Goal: Information Seeking & Learning: Learn about a topic

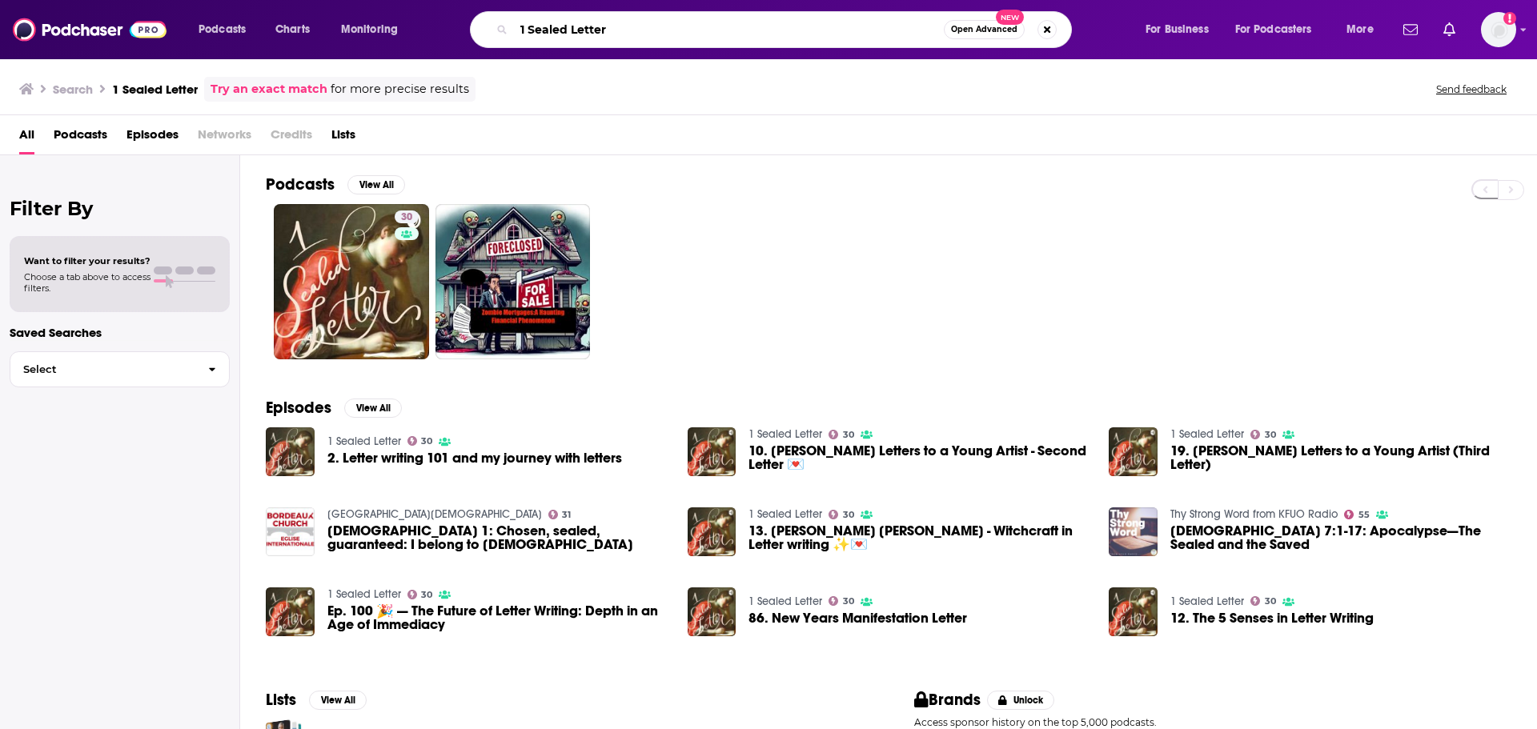
click at [636, 28] on input "1 Sealed Letter" at bounding box center [729, 30] width 430 height 26
type input "anthrodish"
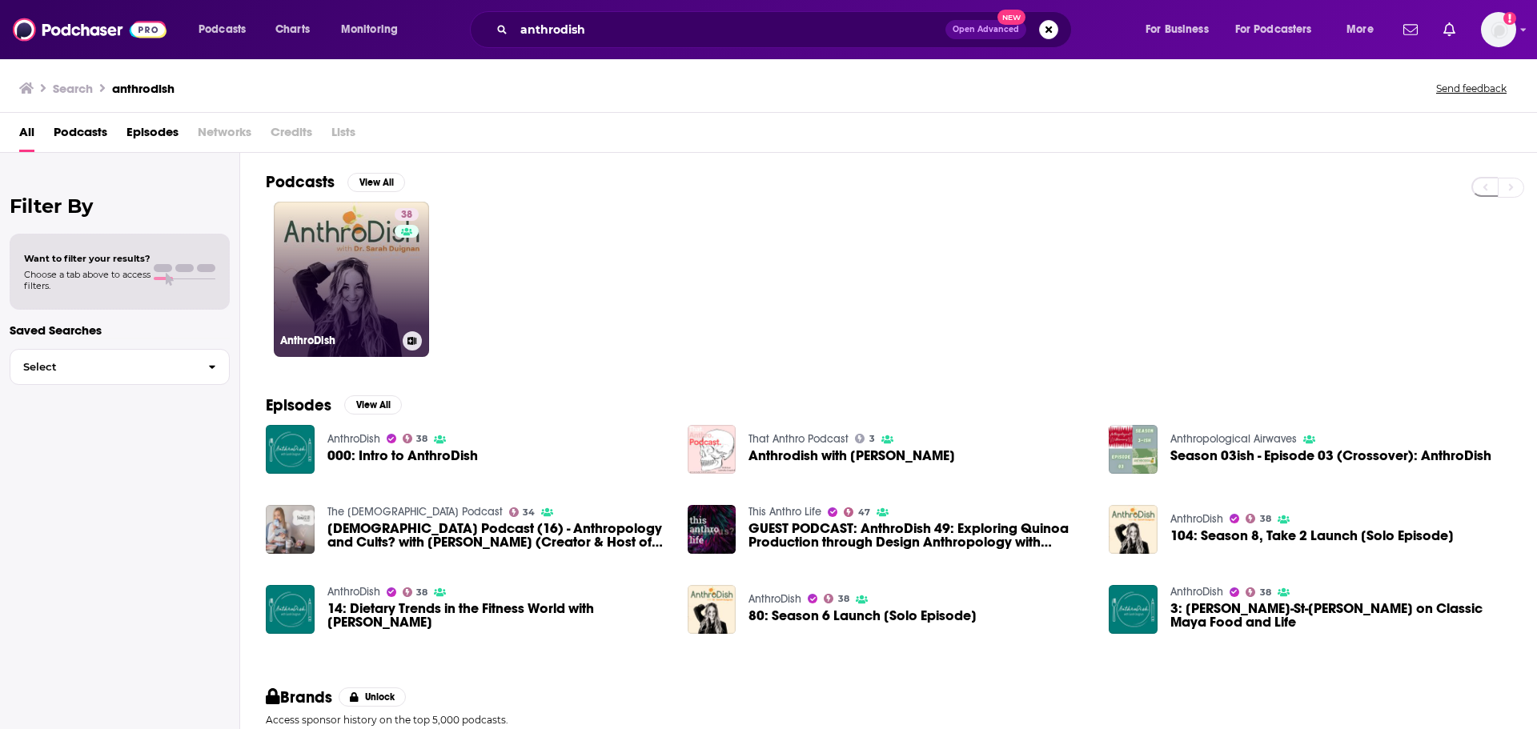
click at [341, 307] on link "38 AnthroDish" at bounding box center [351, 279] width 155 height 155
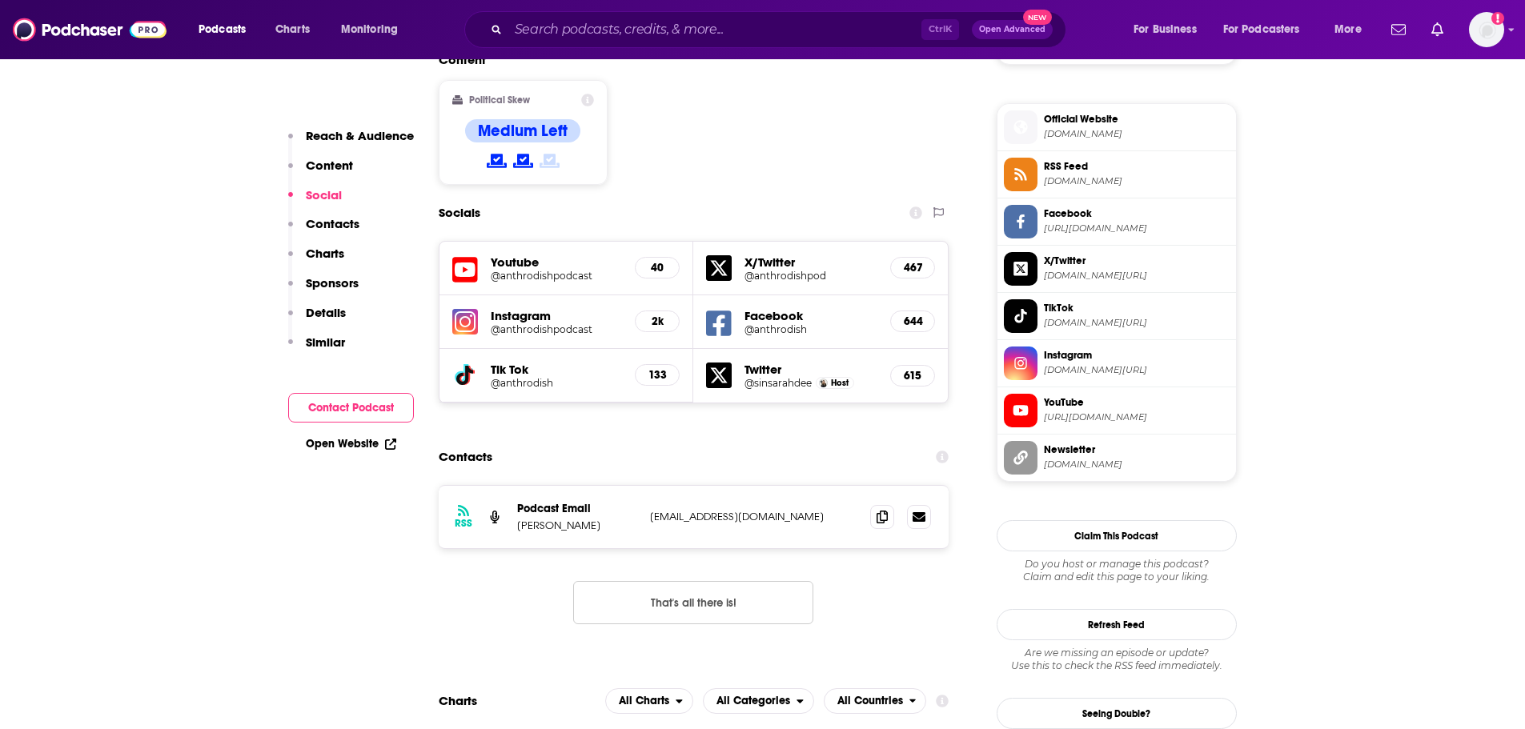
scroll to position [1441, 0]
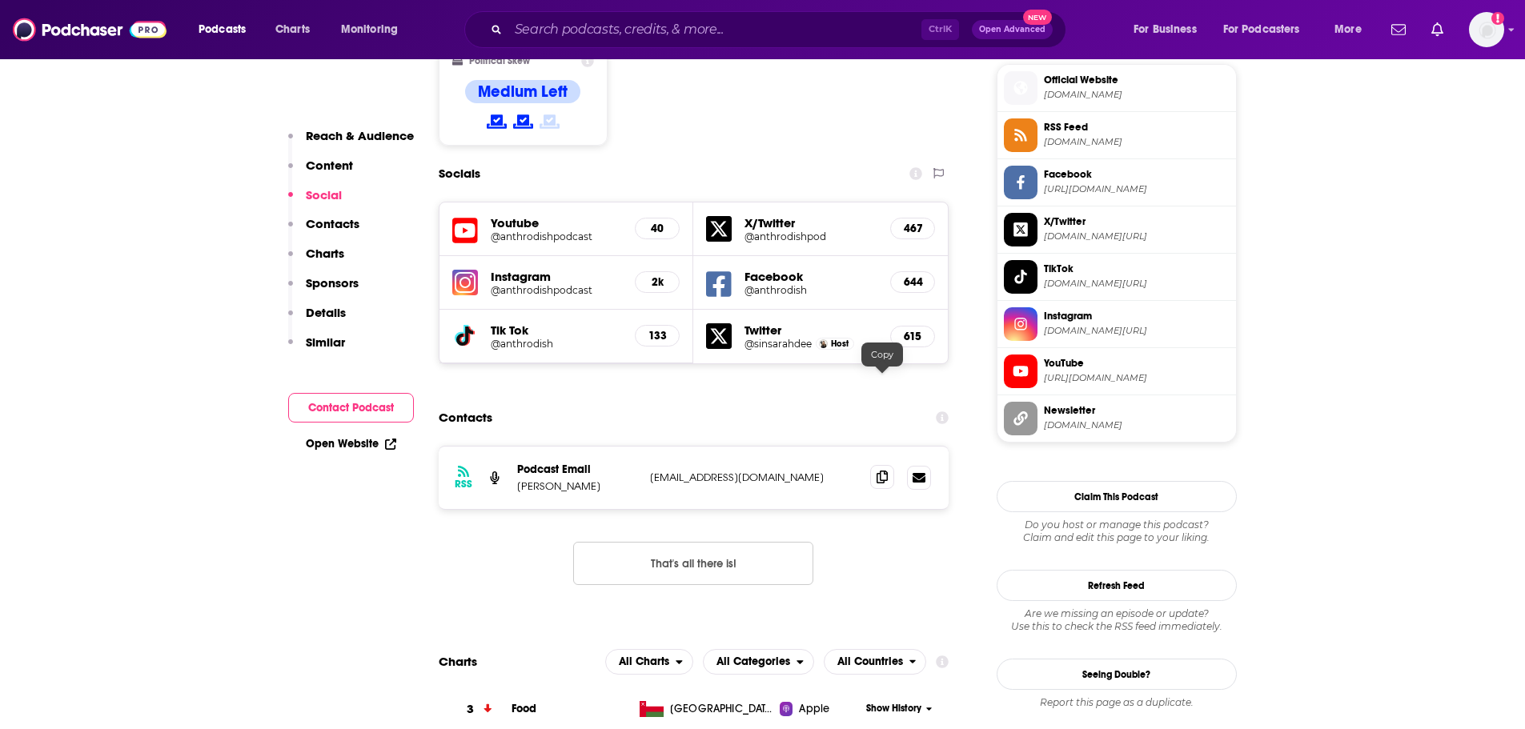
click at [884, 471] on icon at bounding box center [881, 477] width 11 height 13
